Goal: Check status: Check status

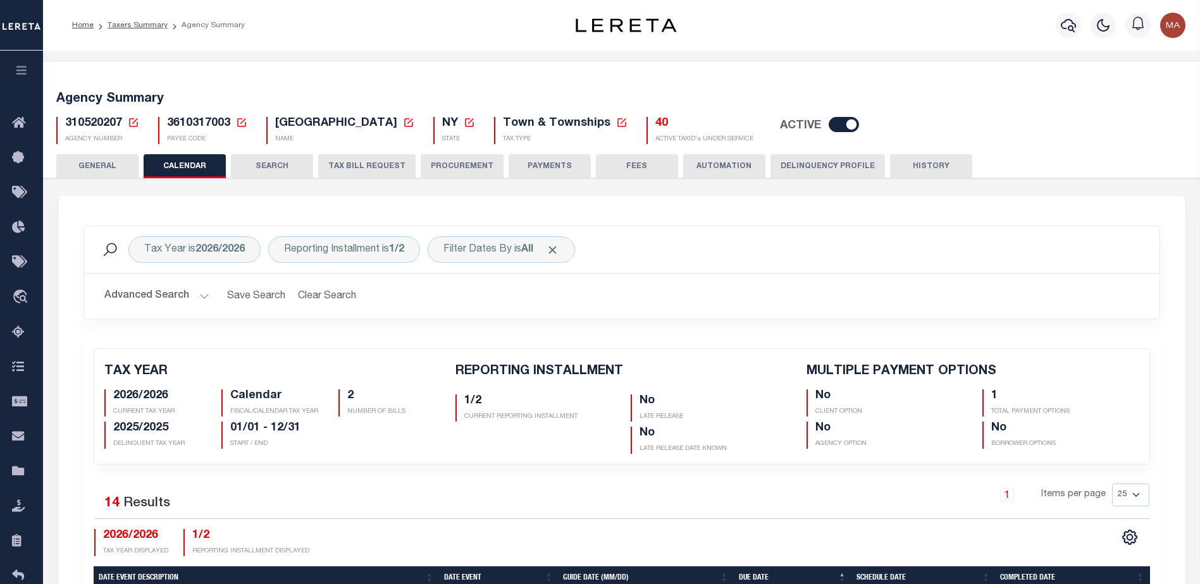
click at [7, 73] on button "button" at bounding box center [21, 72] width 43 height 43
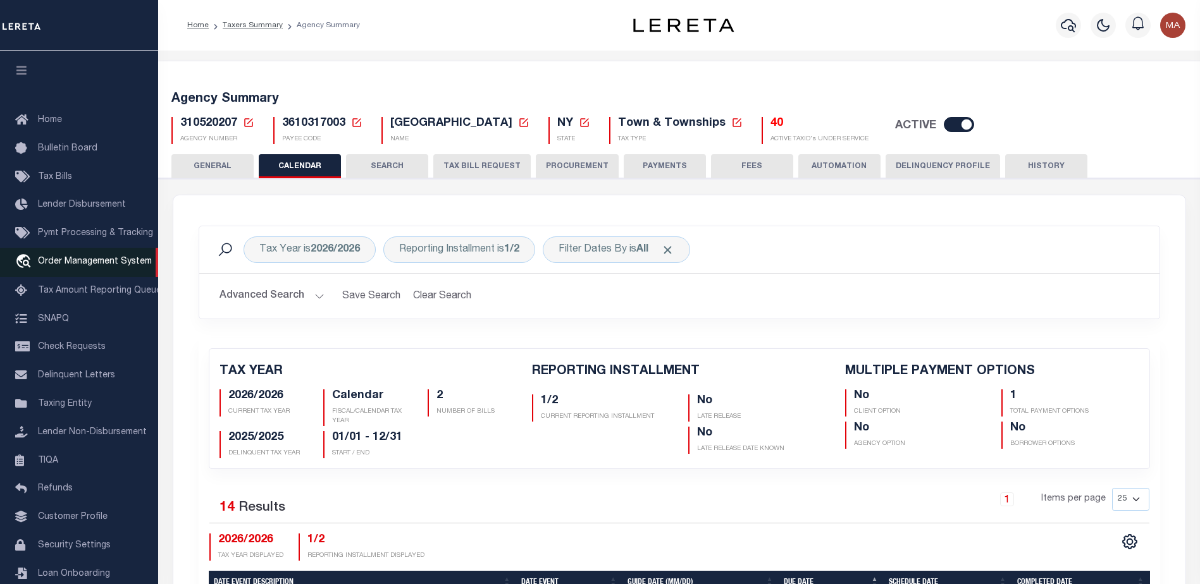
click at [65, 256] on link "travel_explore Order Management System" at bounding box center [79, 262] width 158 height 29
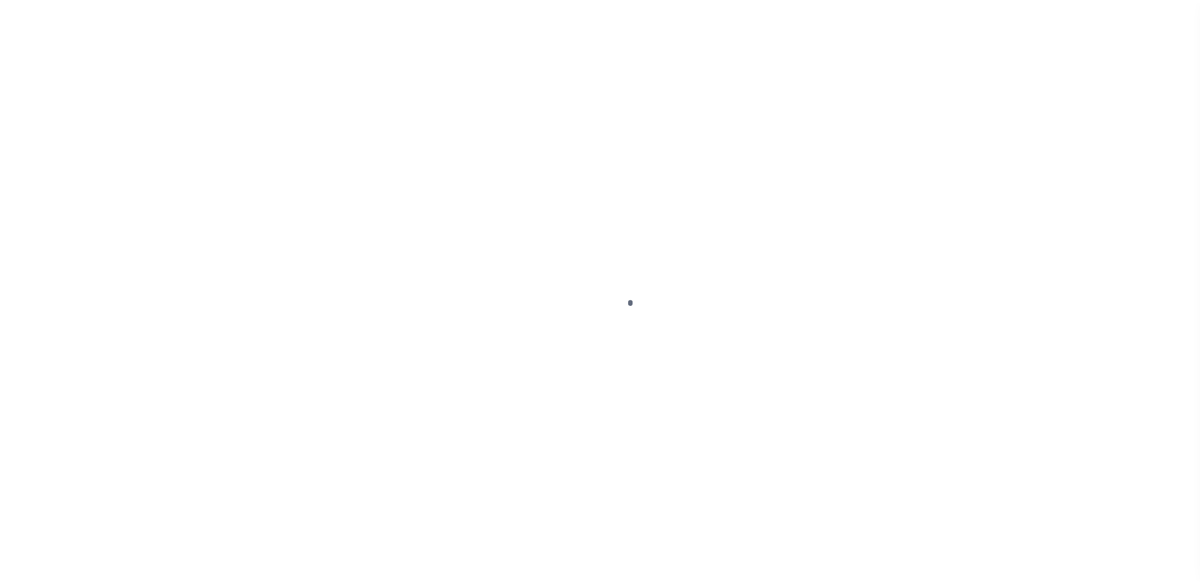
scroll to position [32, 0]
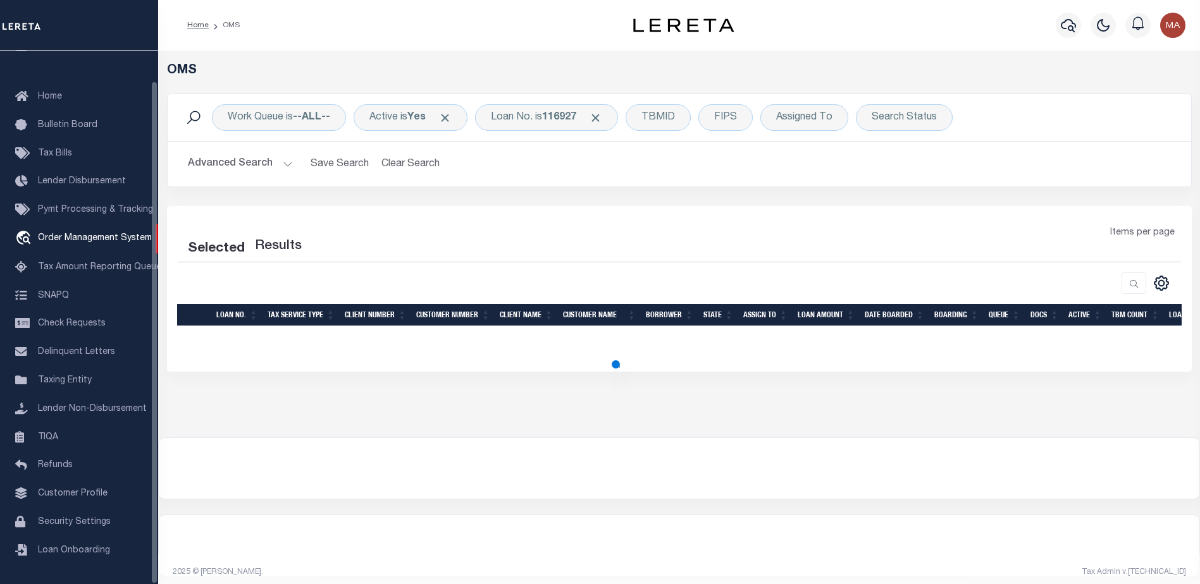
select select "200"
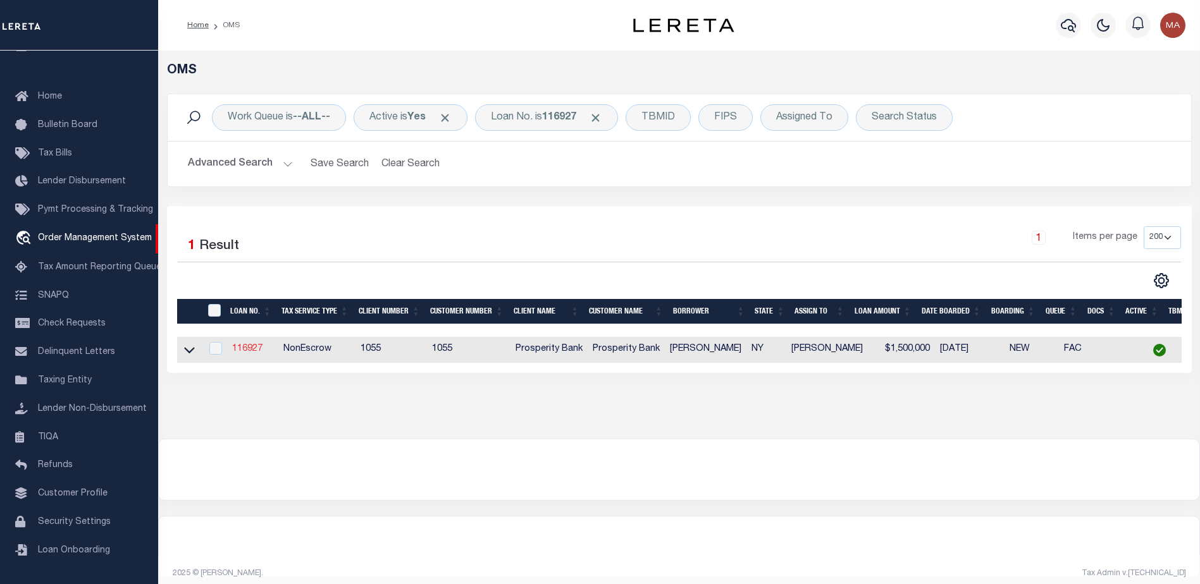
click at [243, 350] on link "116927" at bounding box center [247, 349] width 30 height 9
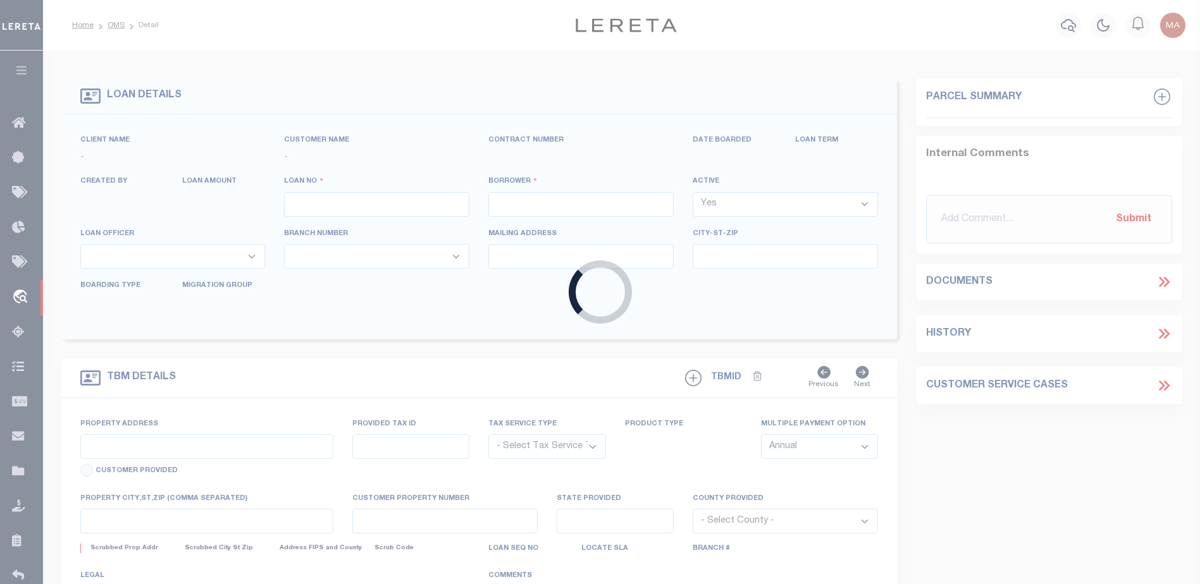
type input "116927"
type input "[PERSON_NAME]"
select select
type input "112 WINRIDGE"
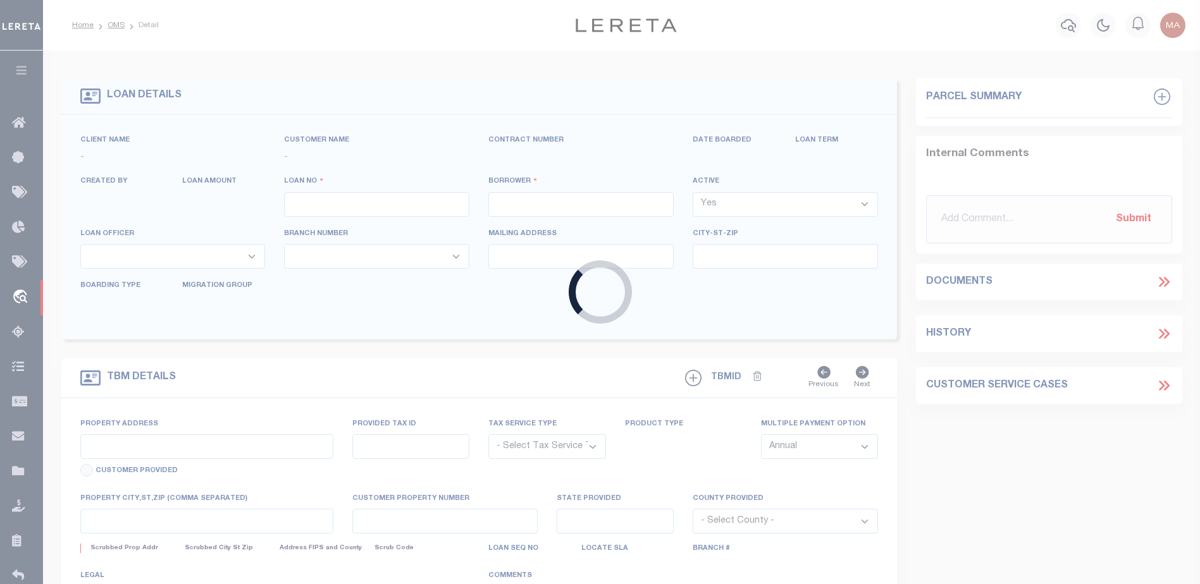
type input "[GEOGRAPHIC_DATA]"
select select
select select "NonEscrow"
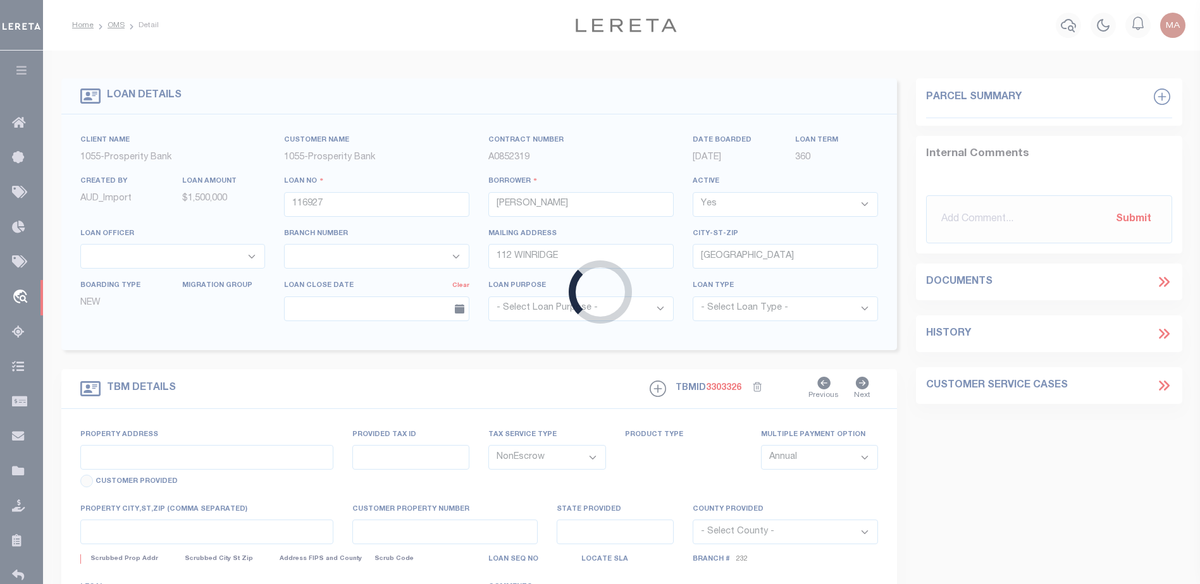
select select "10513"
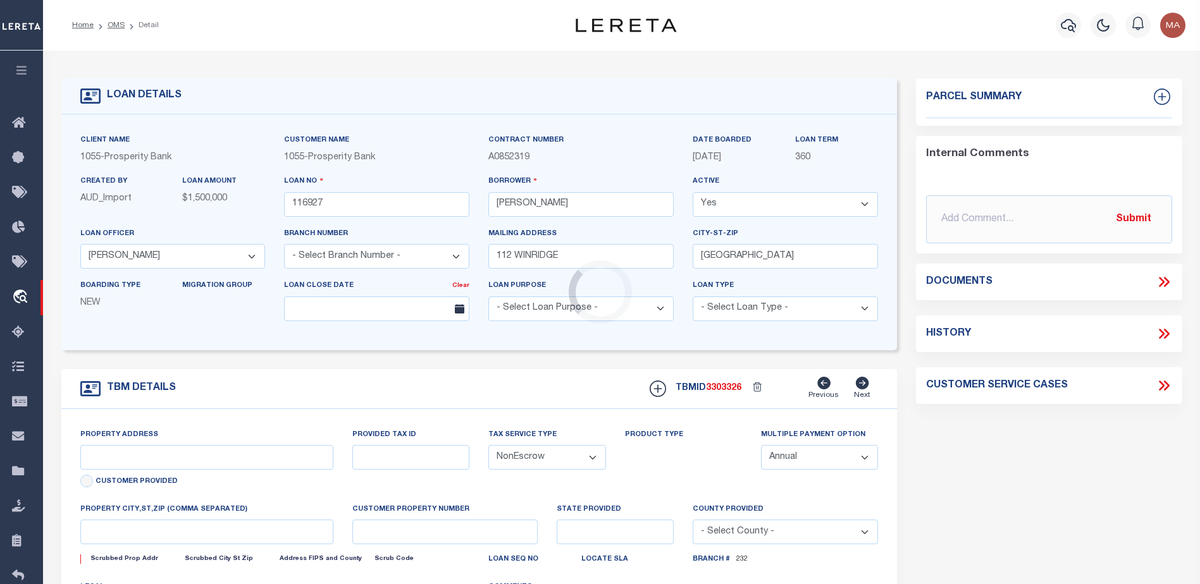
select select "3947"
type input "[STREET_ADDRESS]"
type input "472489"
type input "NY"
type textarea "LOT 36 ON MAP OF HANDS CREEK DEVELOPMENT"
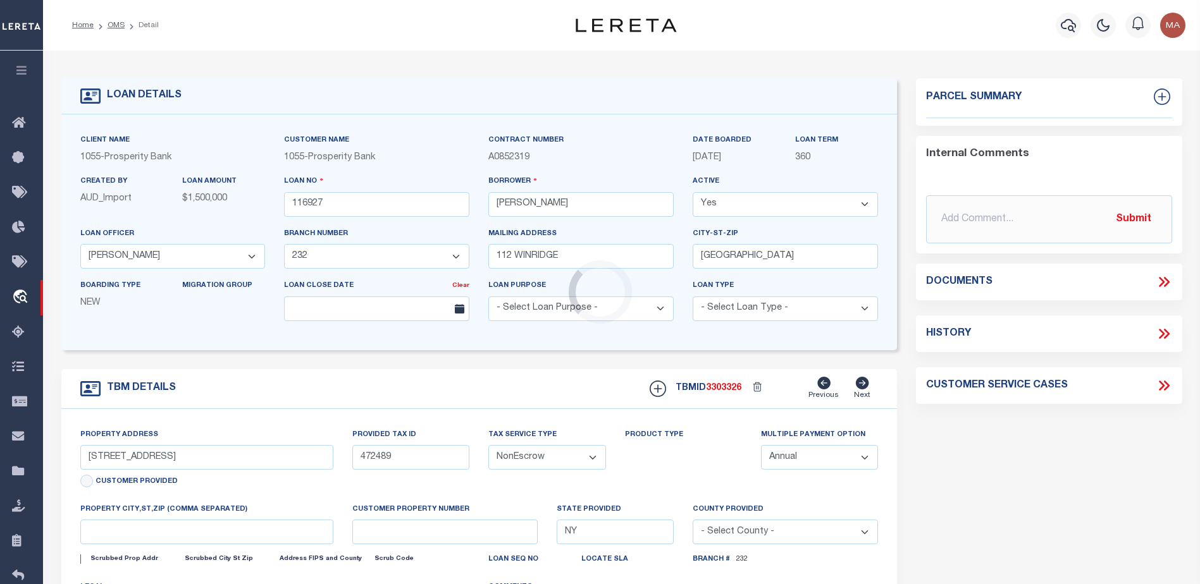
select select
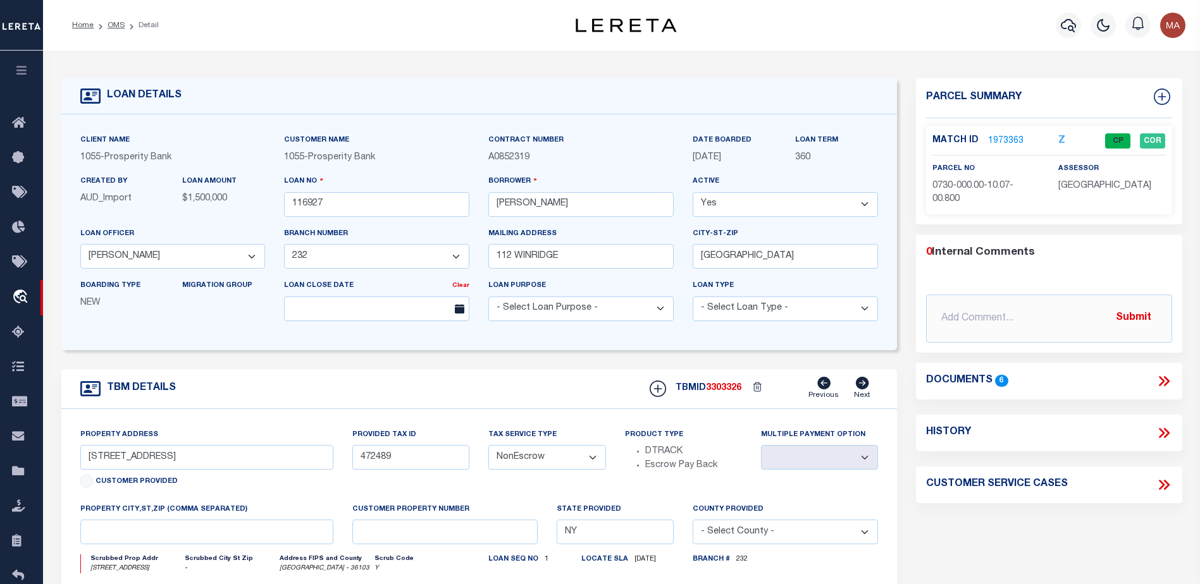
click at [1003, 138] on link "1973363" at bounding box center [1005, 141] width 35 height 13
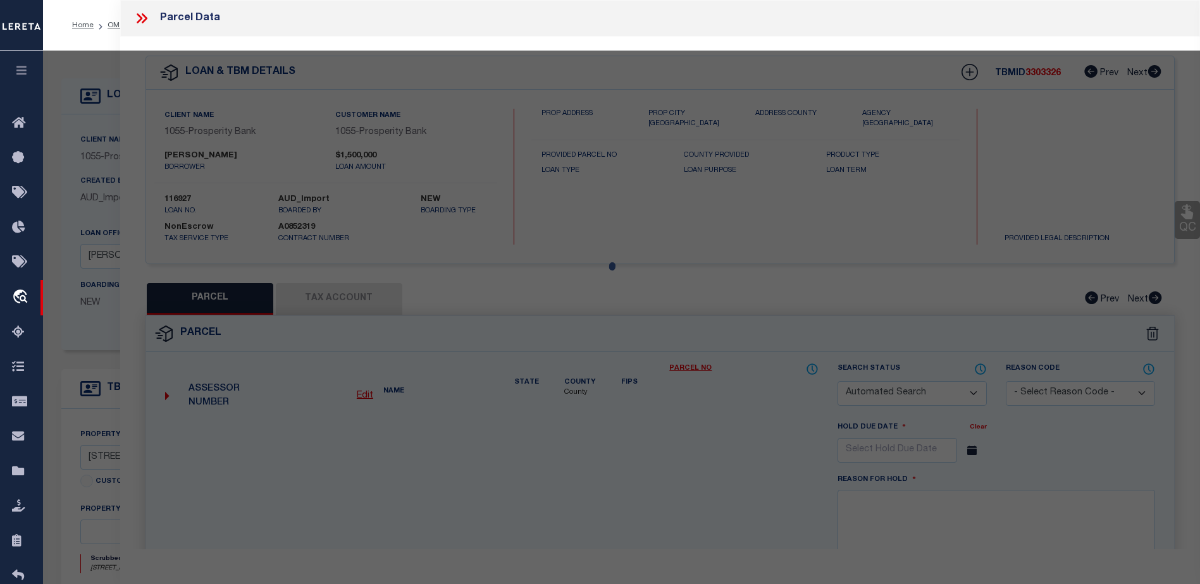
checkbox input "false"
select select "CP"
type input "[PERSON_NAME]"
select select "AGW"
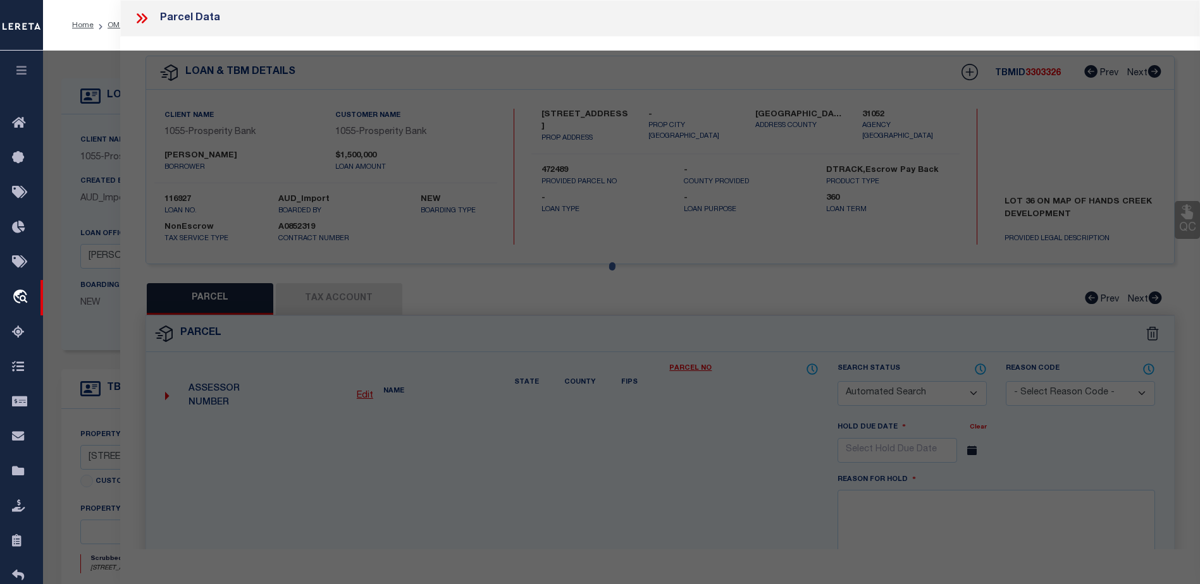
select select
type input "[STREET_ADDRESS]"
checkbox input "false"
type input "NY"
type textarea "SWIS CODE SD CODE SECTION BLOCK LOT SUFFIX 472489 472401 073000 0001 007008 000…"
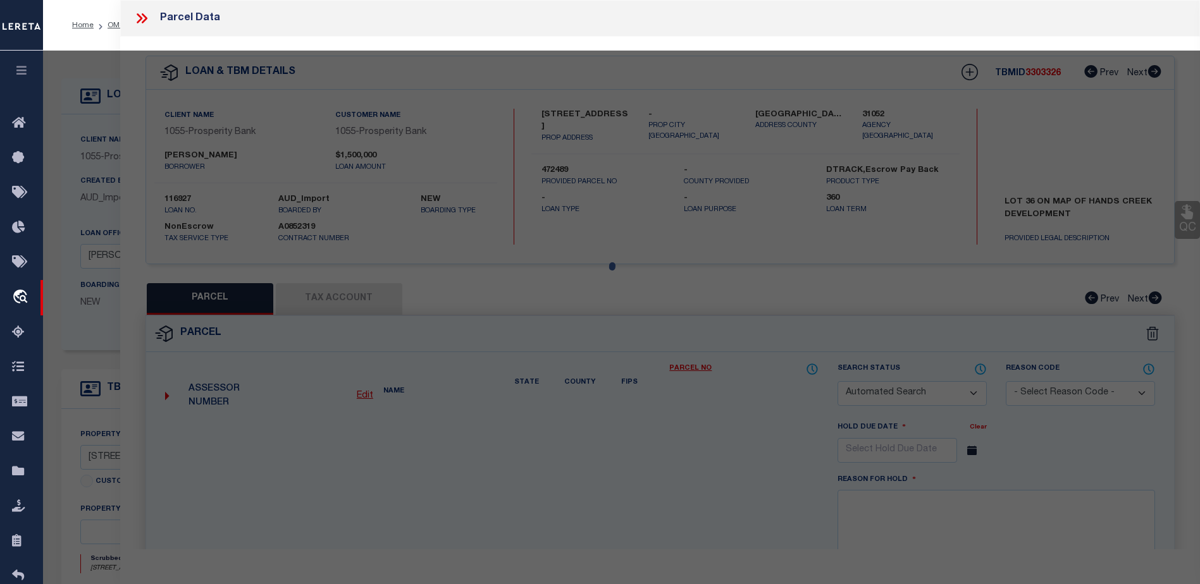
type textarea "Completed based on given Text Legal, Information Only - Installment Tax Years B…"
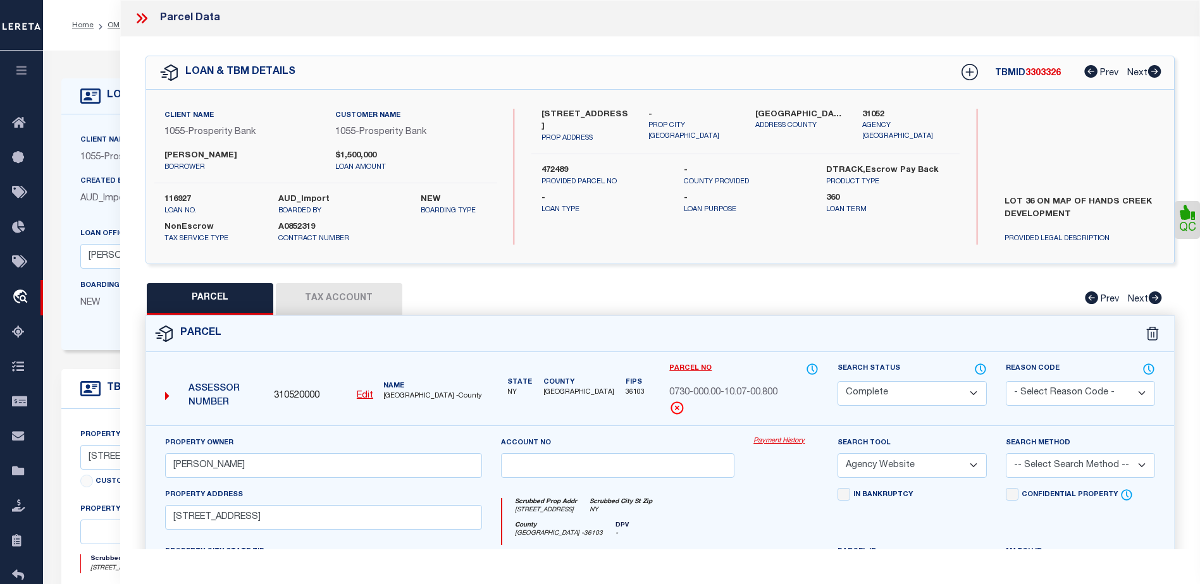
click at [350, 296] on button "Tax Account" at bounding box center [339, 299] width 126 height 32
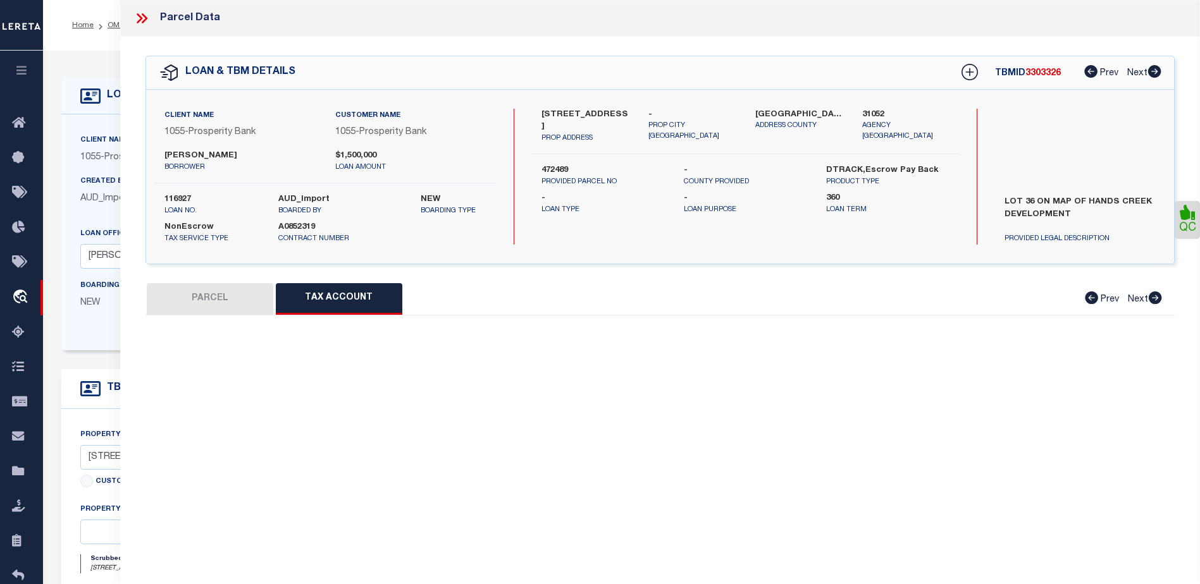
select select "100"
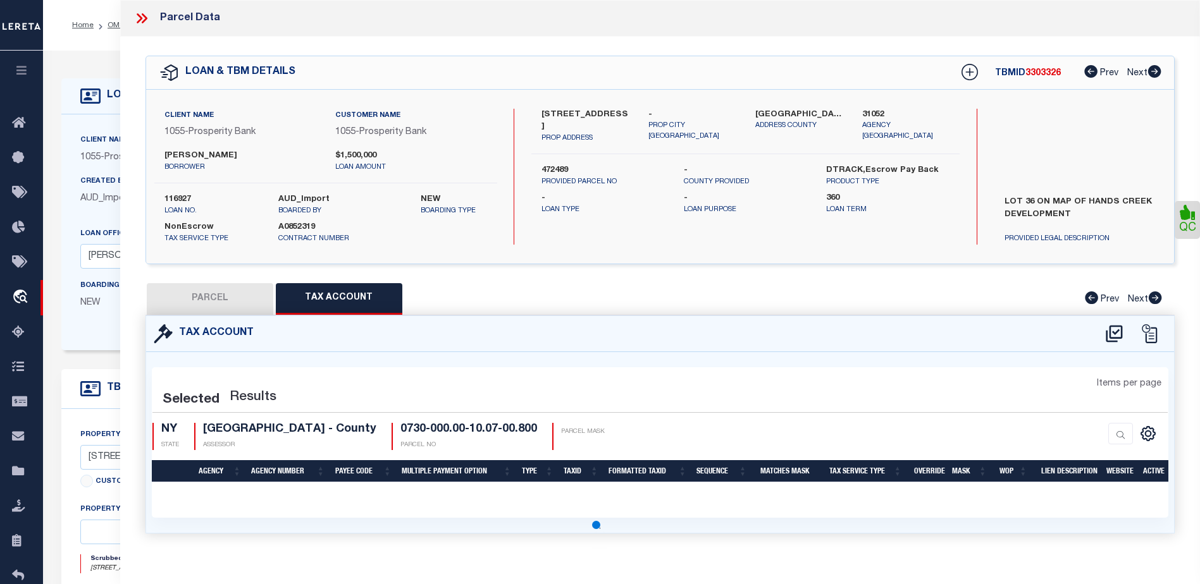
select select "100"
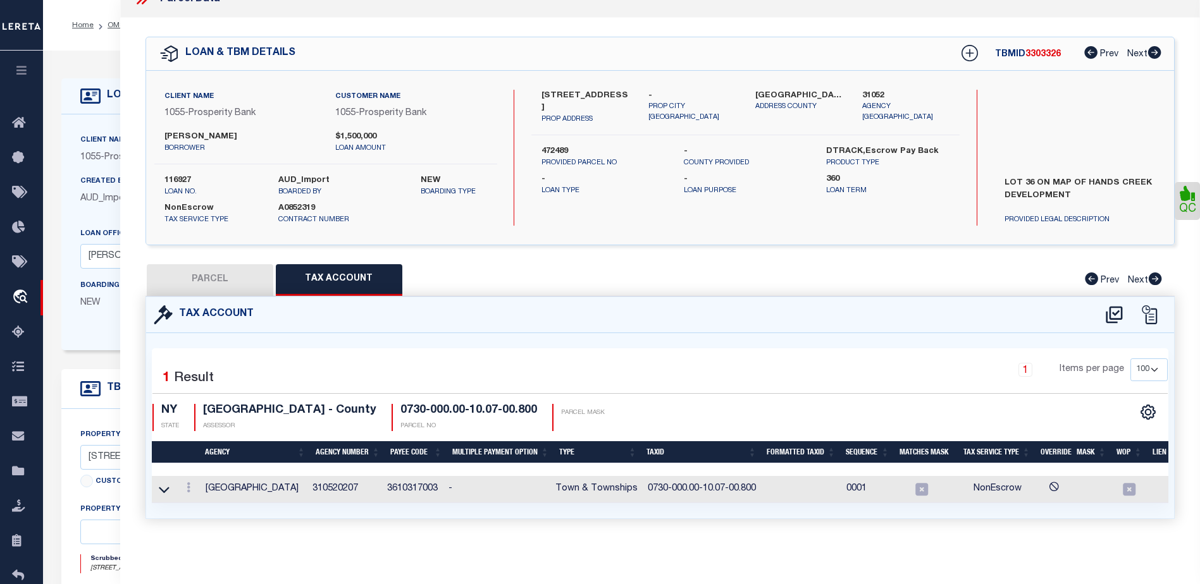
click at [221, 277] on button "PARCEL" at bounding box center [210, 280] width 126 height 32
select select "AS"
select select
checkbox input "false"
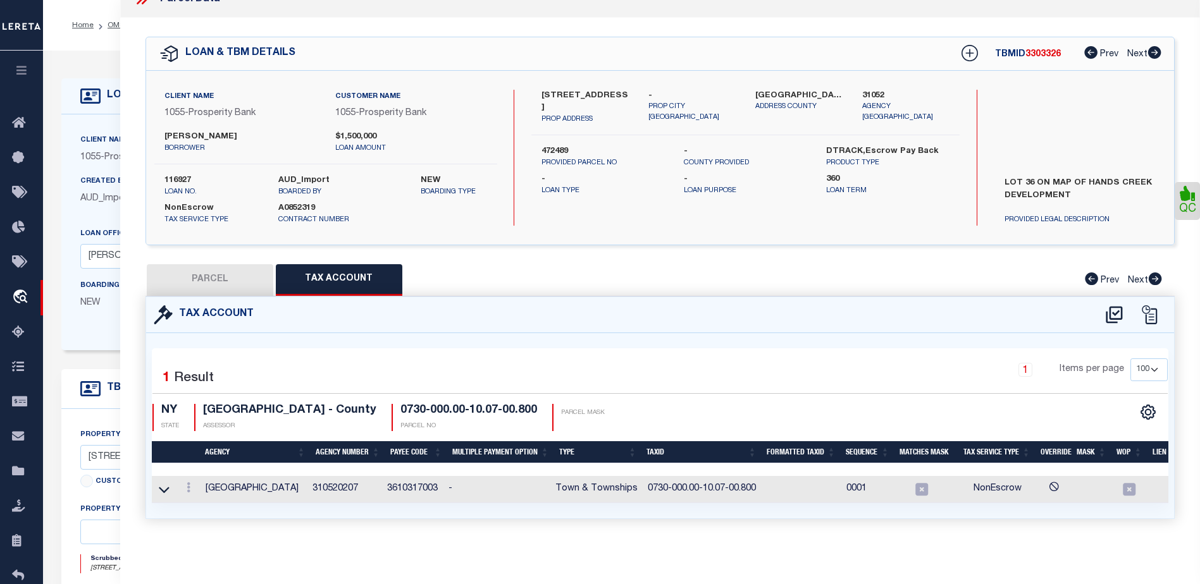
select select "CP"
type input "[PERSON_NAME]"
select select "AGW"
select select
type input "[STREET_ADDRESS]"
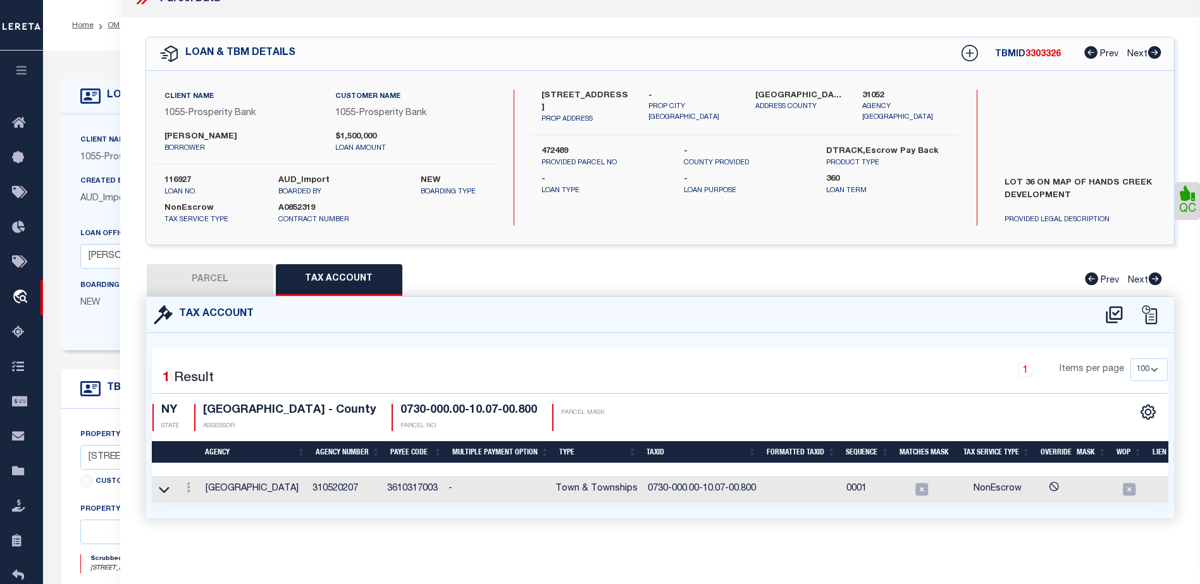
checkbox input "false"
type input "NY"
type textarea "SWIS CODE SD CODE SECTION BLOCK LOT SUFFIX 472489 472401 073000 0001 007008 000…"
type textarea "Completed based on given Text Legal, Information Only - Installment Tax Years B…"
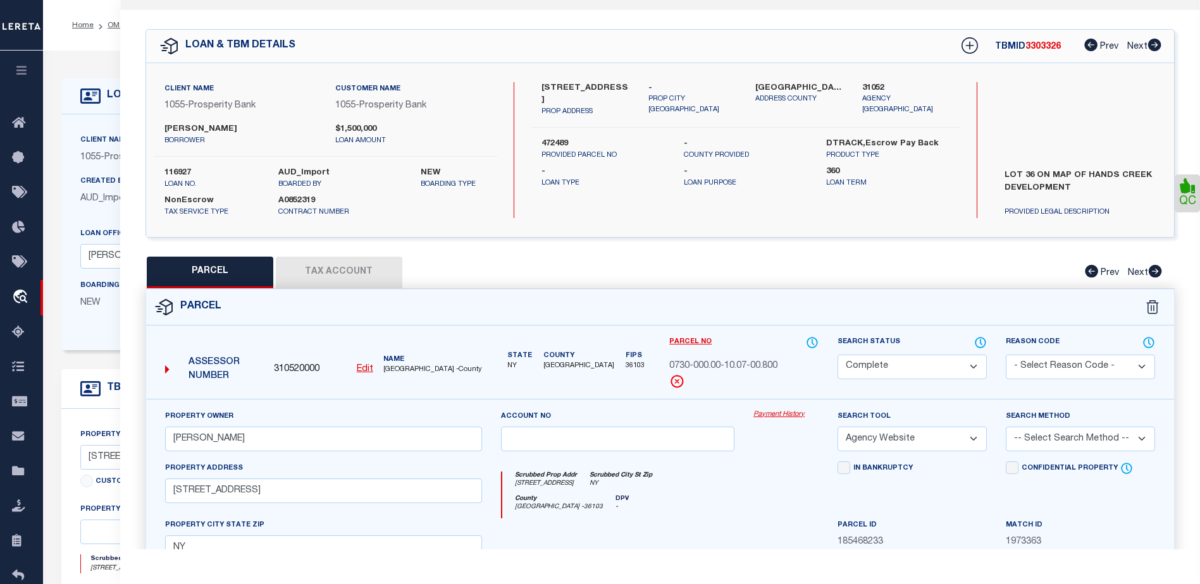
click at [780, 418] on link "Payment History" at bounding box center [785, 415] width 65 height 11
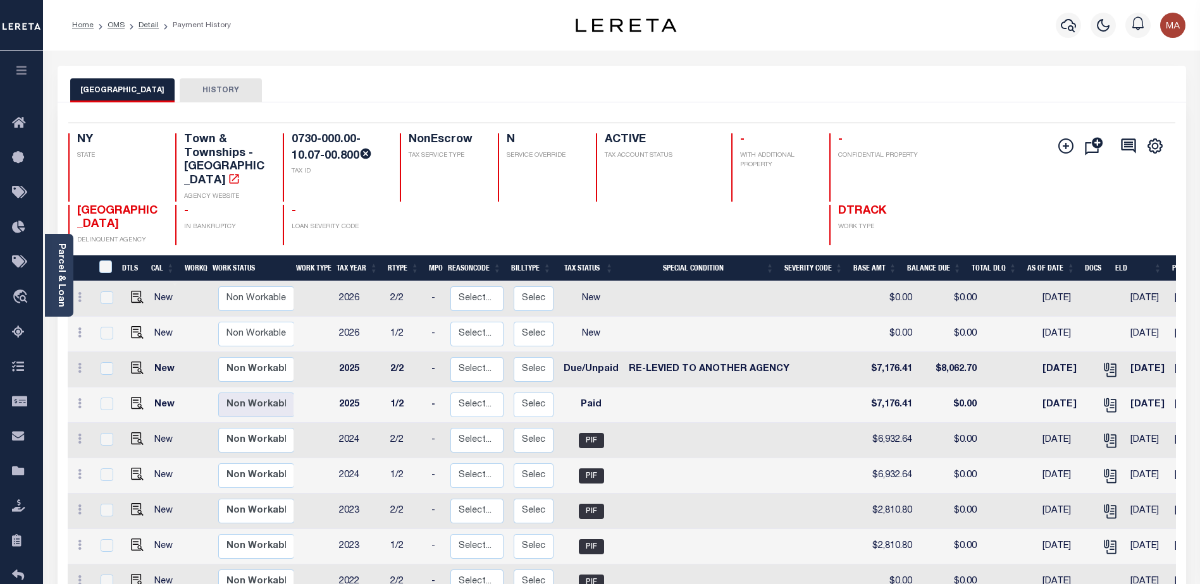
click at [810, 59] on div "Parcel & Loan Loan Details 116927 LOAN NO ACTIVE" at bounding box center [621, 434] width 1147 height 766
click at [733, 52] on div "Parcel & Loan Loan Details 116927 LOAN NO ACTIVE" at bounding box center [621, 434] width 1147 height 766
click at [118, 23] on link "OMS" at bounding box center [116, 26] width 17 height 8
